Goal: Transaction & Acquisition: Book appointment/travel/reservation

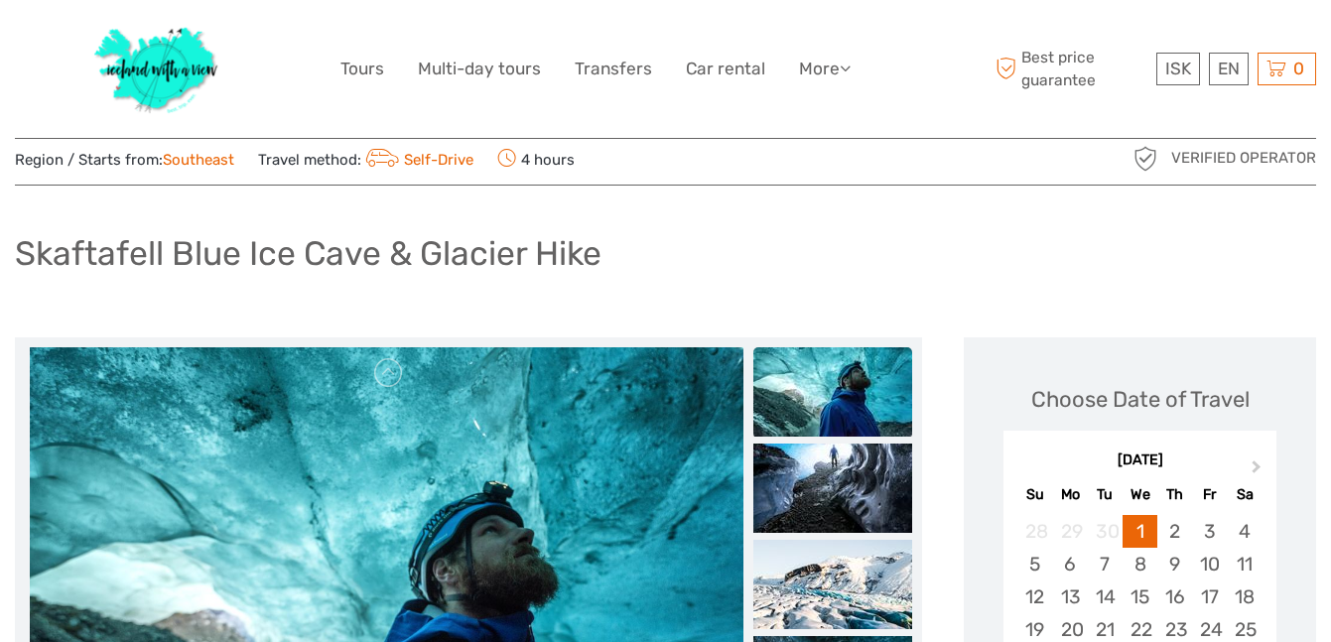
scroll to position [58, 0]
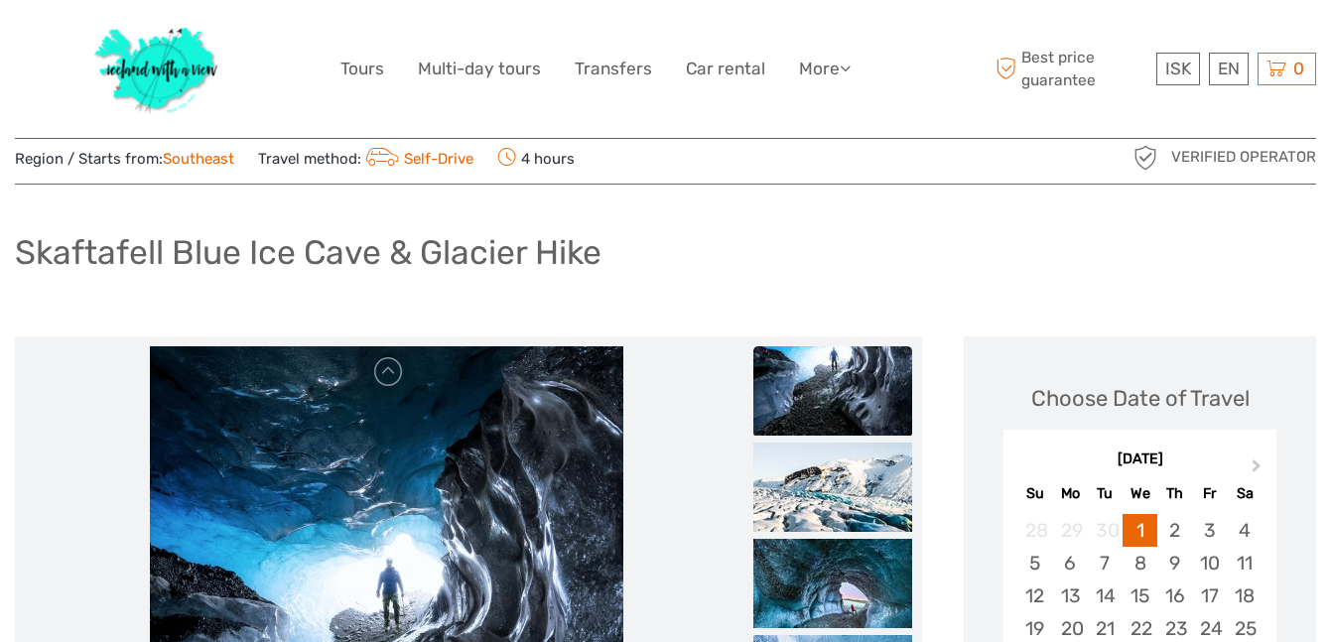
click at [177, 51] on img at bounding box center [156, 69] width 145 height 108
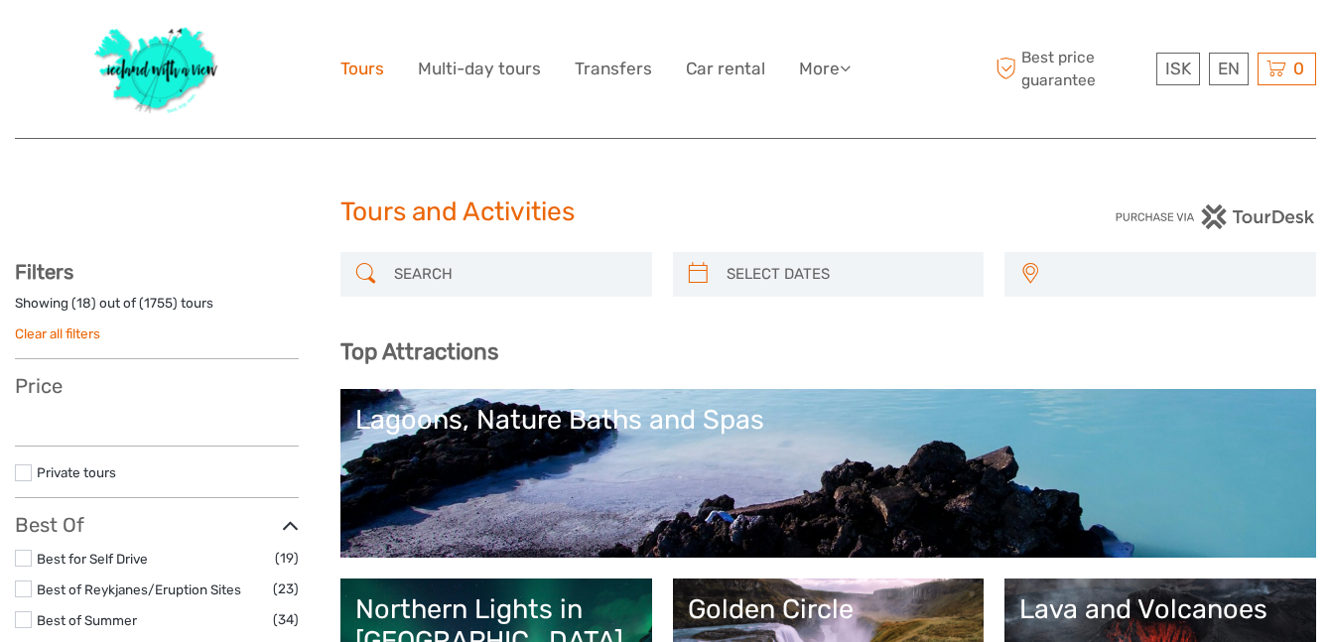
select select
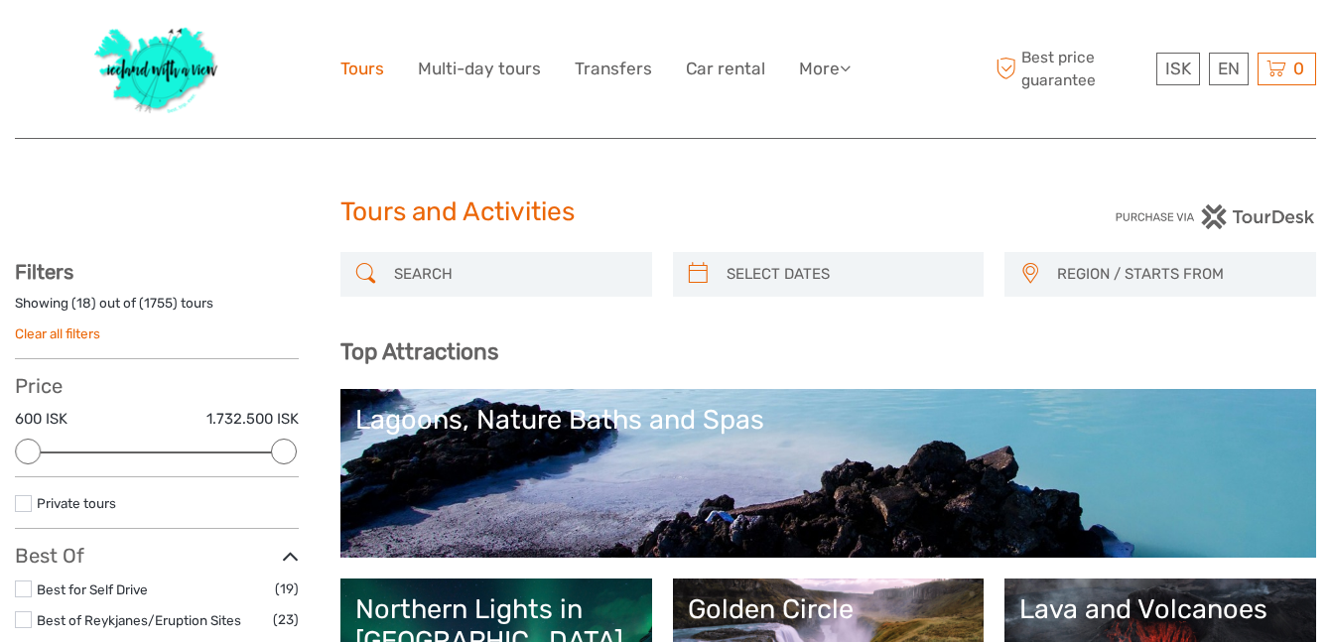
click at [365, 64] on link "Tours" at bounding box center [362, 69] width 44 height 29
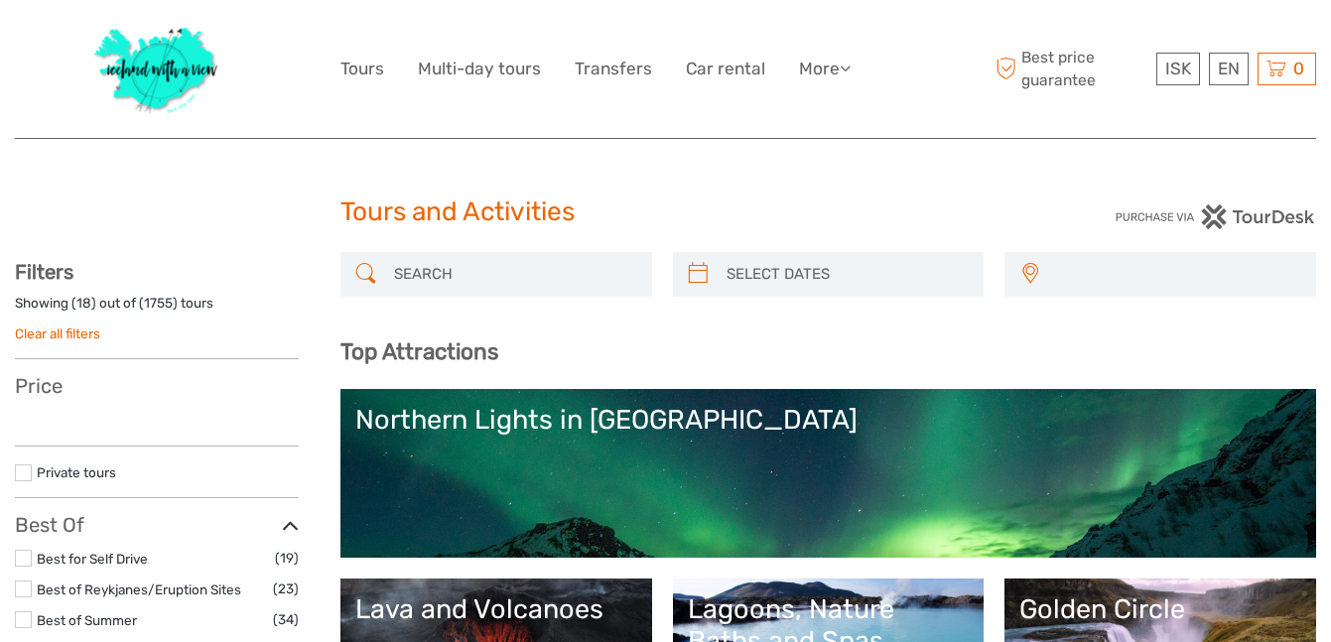
select select
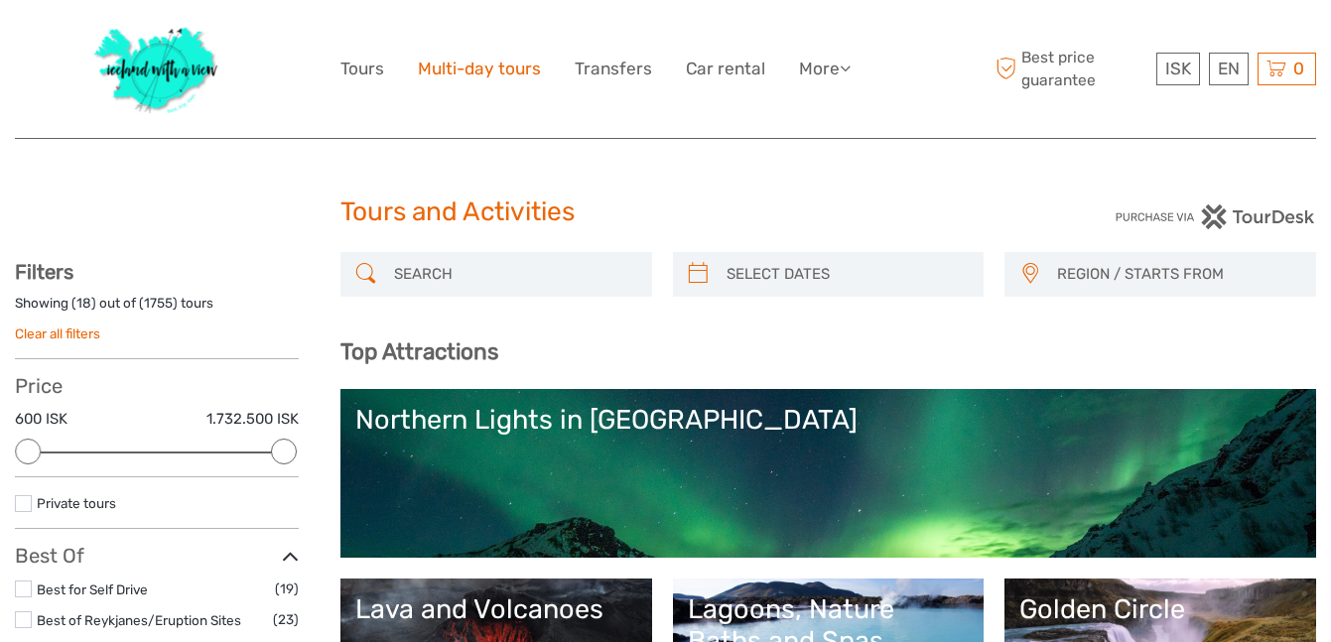
click at [473, 70] on link "Multi-day tours" at bounding box center [479, 69] width 123 height 29
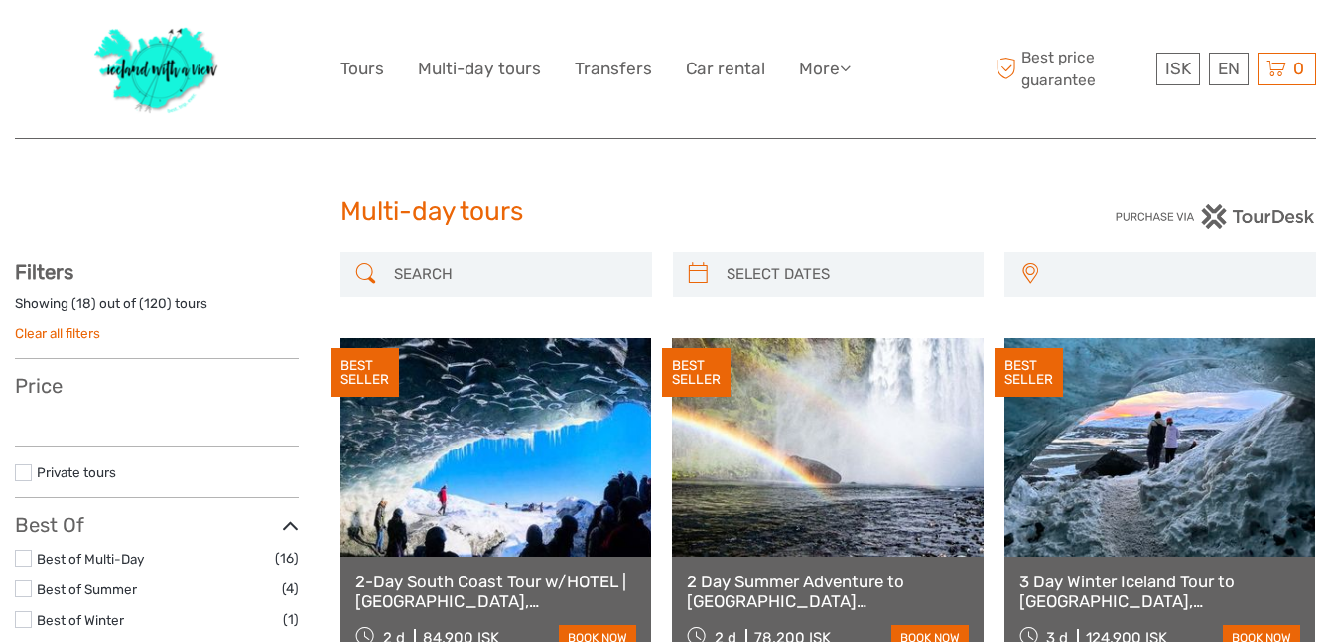
select select
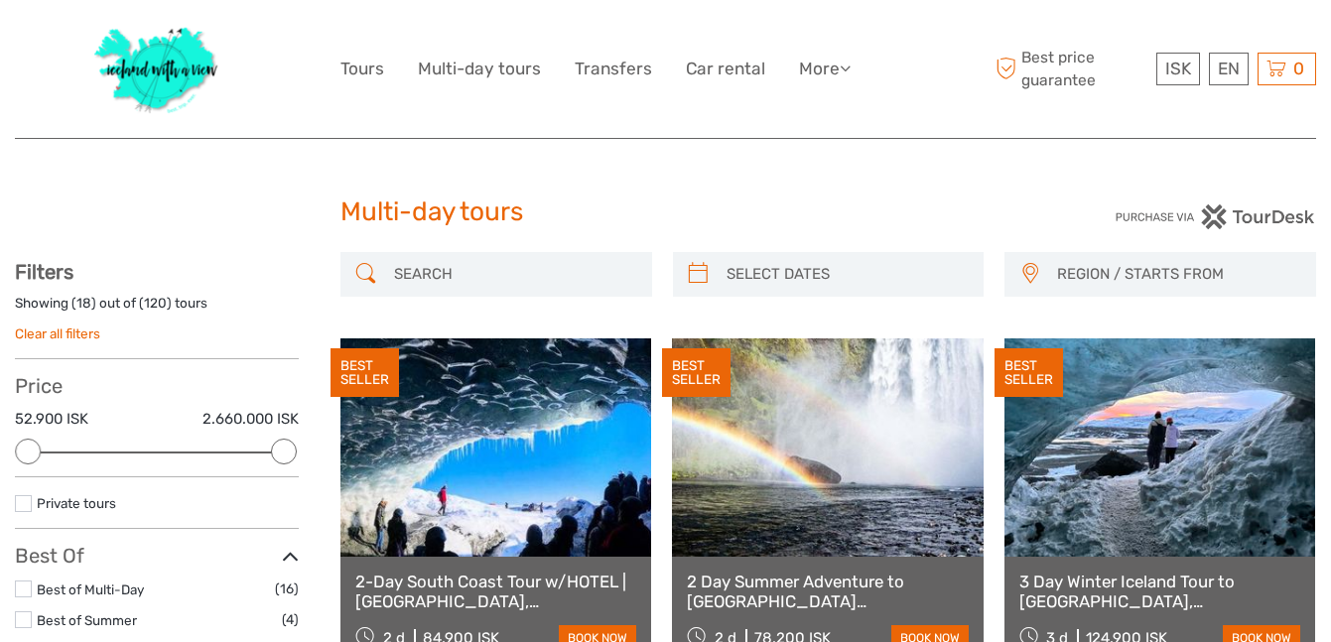
click at [536, 268] on input "search" at bounding box center [514, 274] width 256 height 35
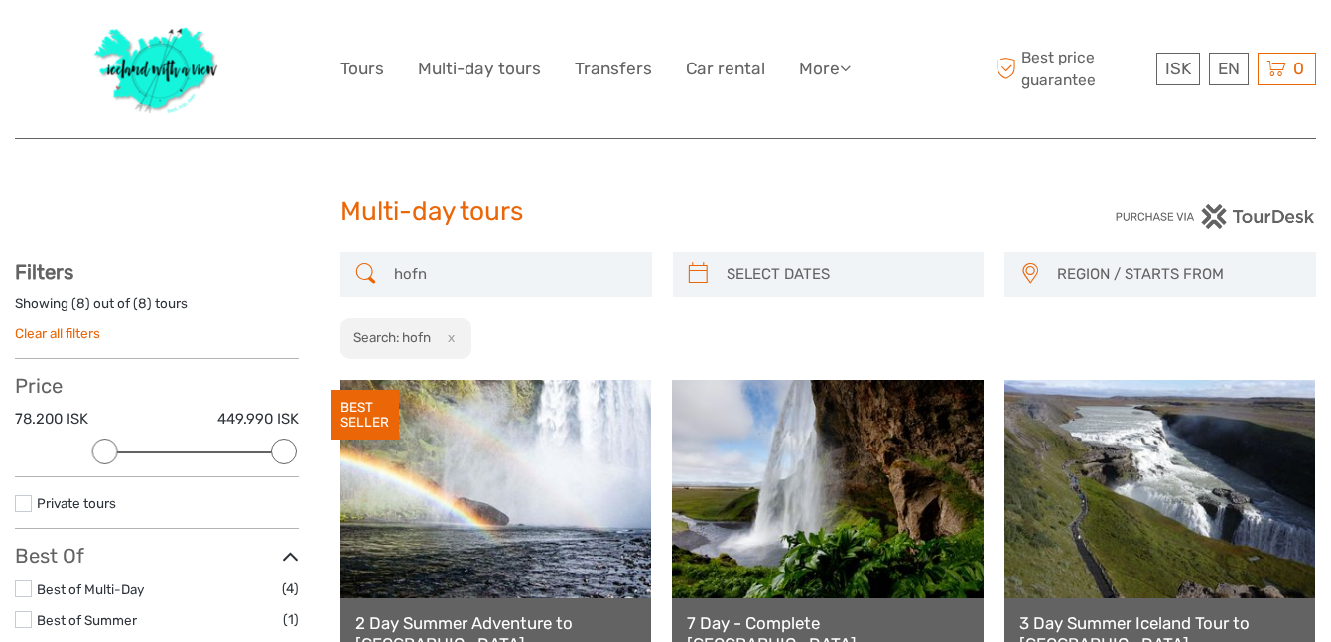
type input "hofn"
